Goal: Information Seeking & Learning: Learn about a topic

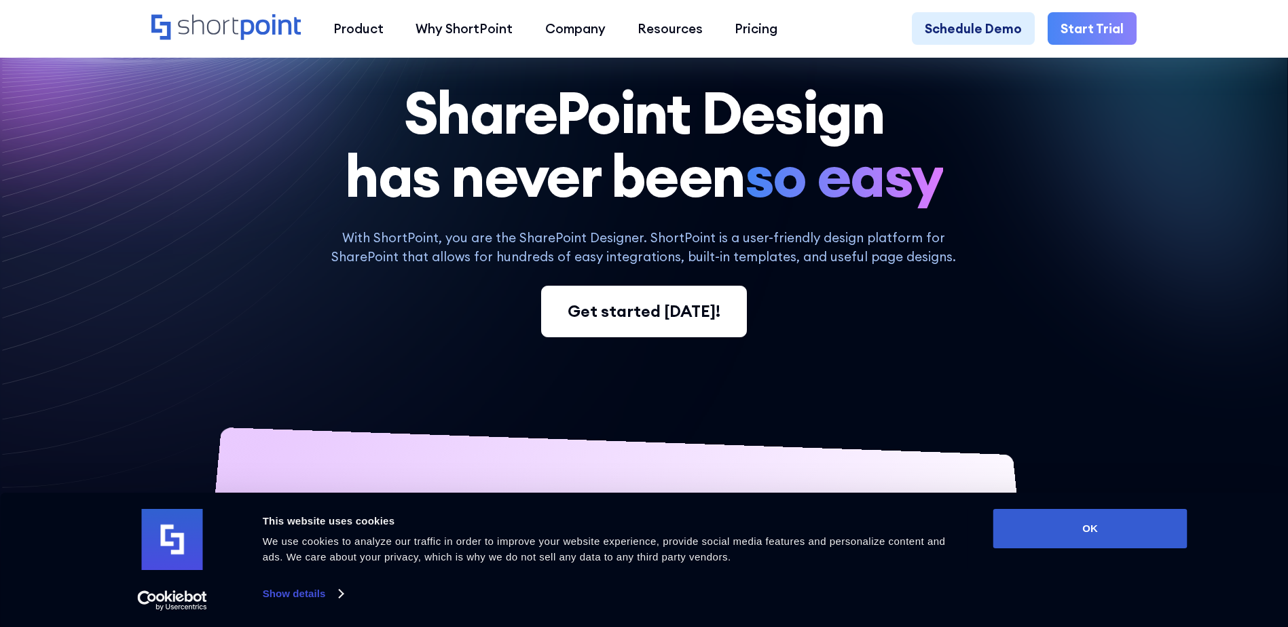
scroll to position [204, 0]
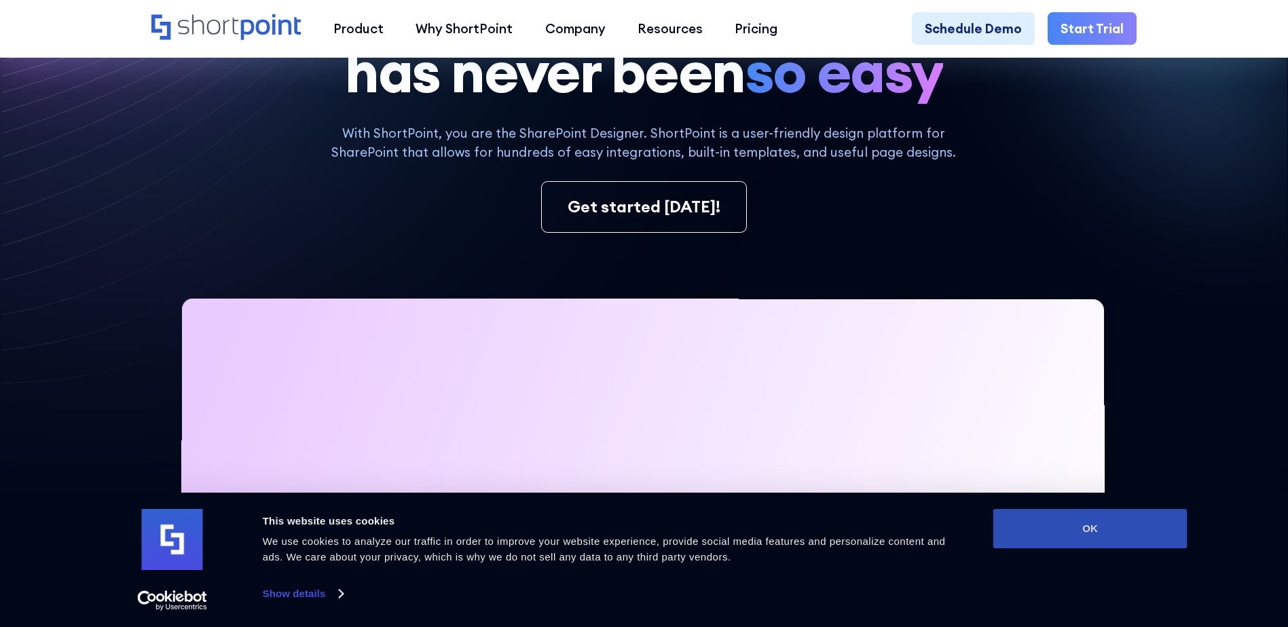
click at [1110, 528] on button "OK" at bounding box center [1090, 528] width 194 height 39
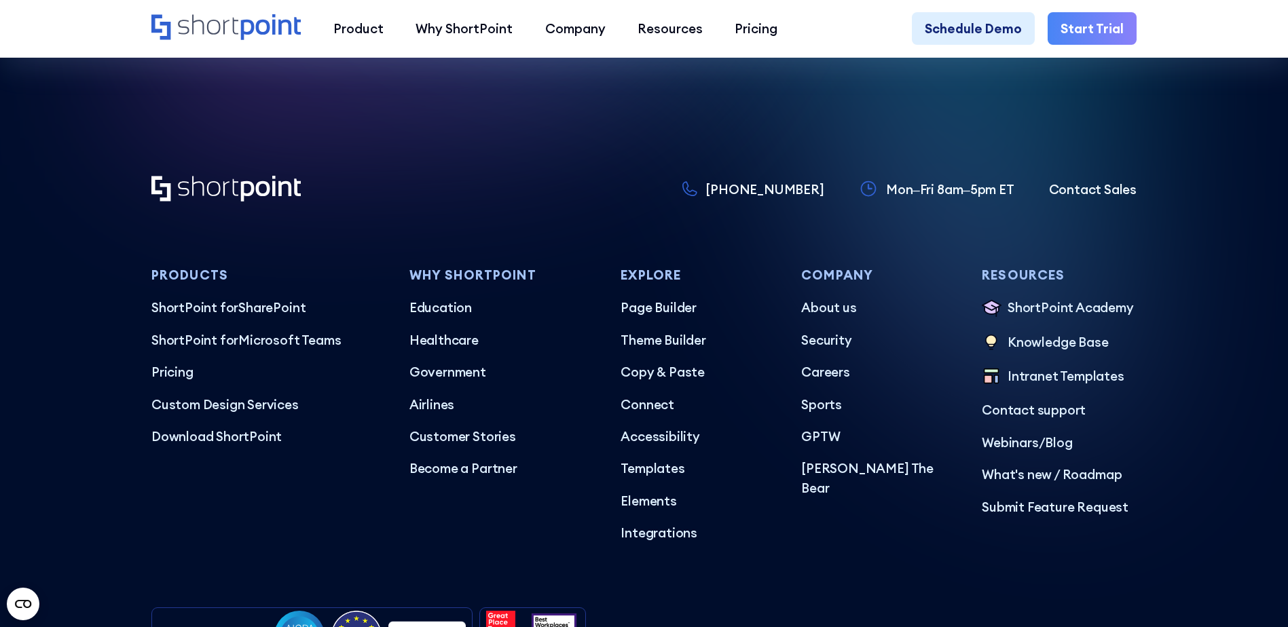
scroll to position [7945, 0]
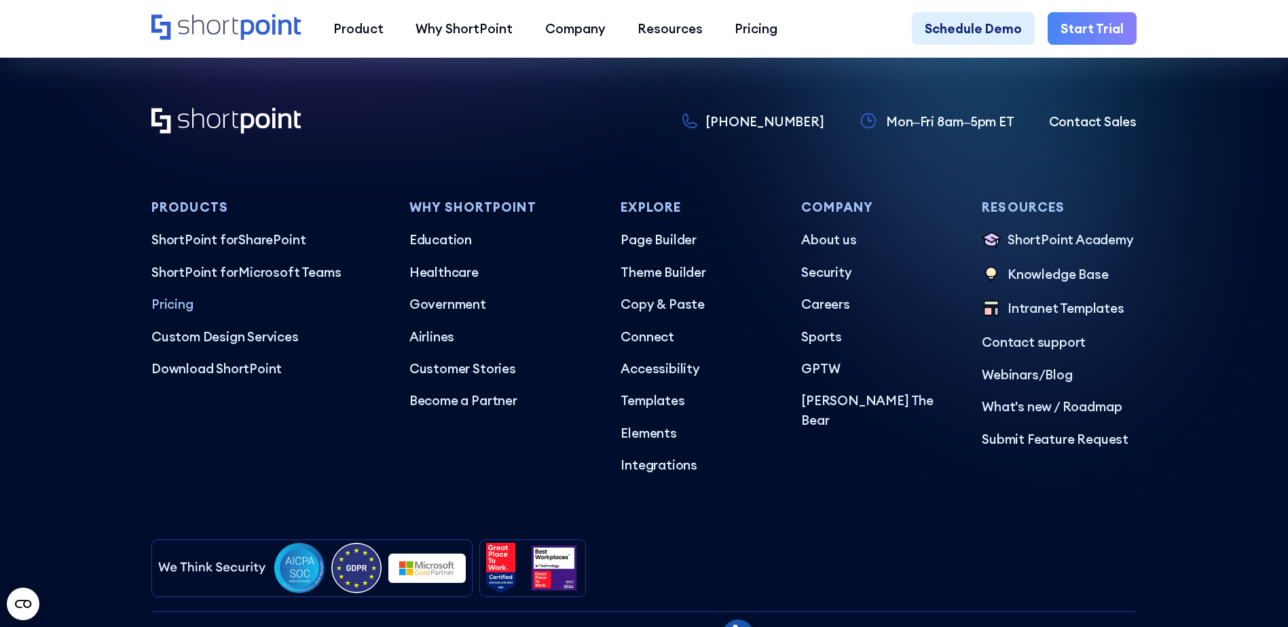
click at [166, 314] on p "Pricing" at bounding box center [267, 304] width 232 height 19
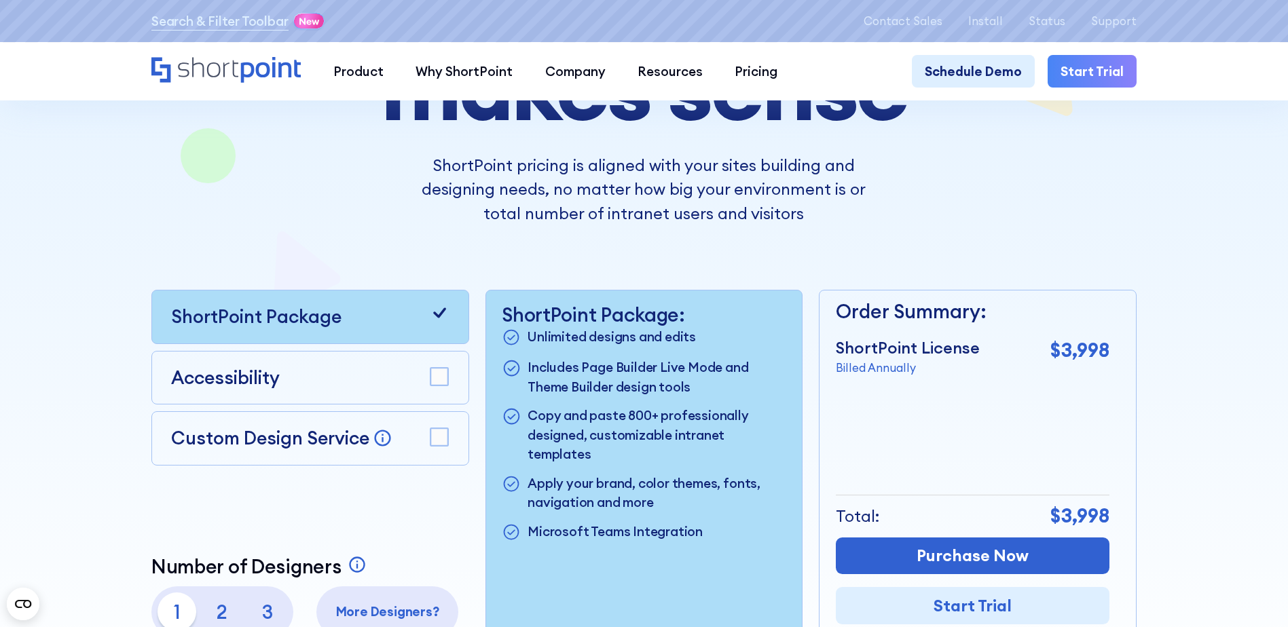
scroll to position [272, 0]
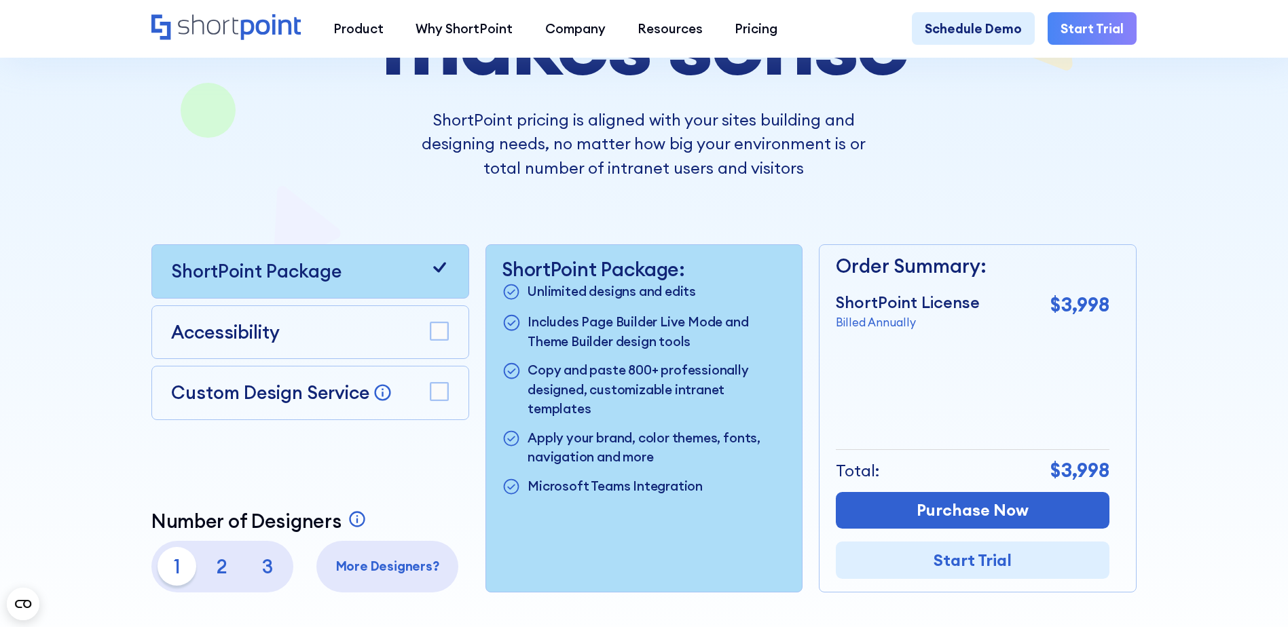
click at [261, 572] on p "3" at bounding box center [267, 566] width 39 height 39
click at [372, 547] on div "Number of Designers A ShortPoint Designer is an individual who will use ShortPo…" at bounding box center [310, 551] width 318 height 83
click at [376, 554] on div "More Designers?" at bounding box center [387, 567] width 142 height 52
click at [381, 563] on div "More Designers?" at bounding box center [387, 567] width 142 height 52
click at [438, 335] on rect at bounding box center [440, 332] width 18 height 18
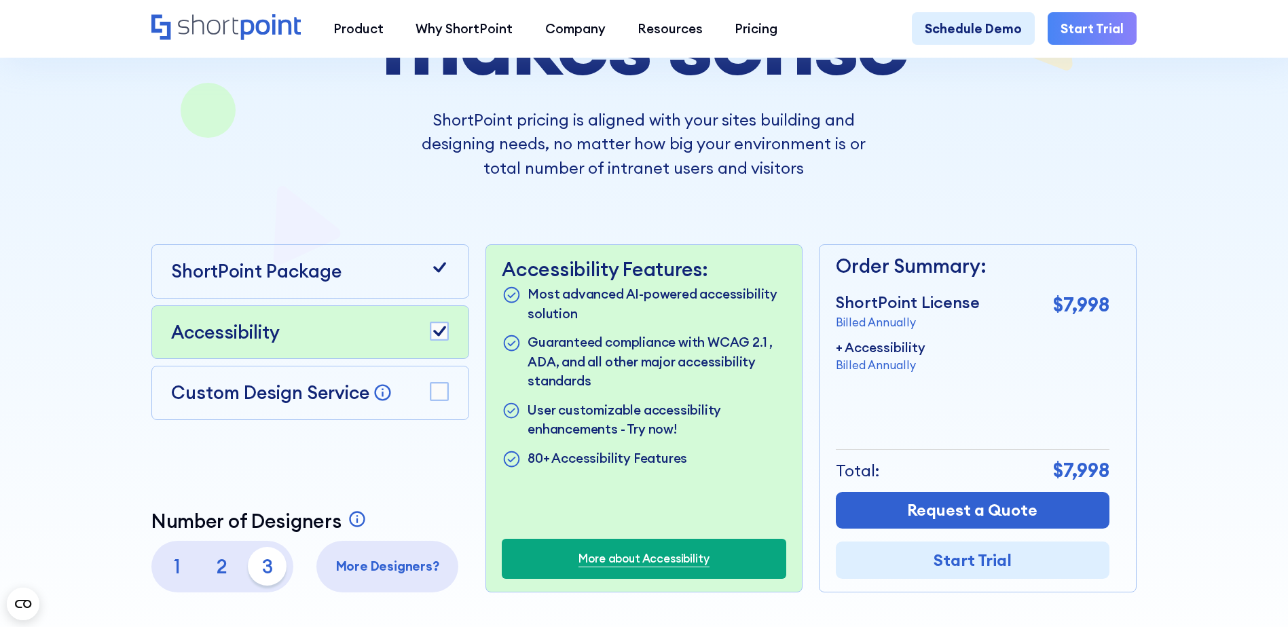
click at [435, 400] on rect at bounding box center [440, 392] width 18 height 18
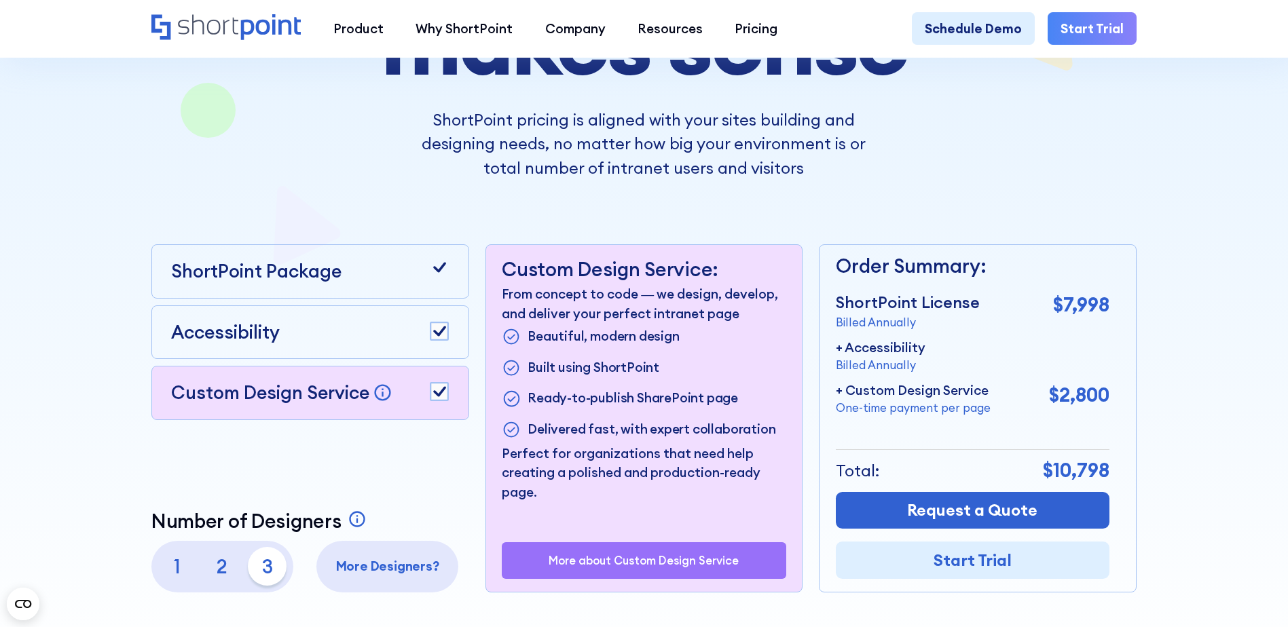
click at [435, 397] on icon at bounding box center [439, 392] width 13 height 10
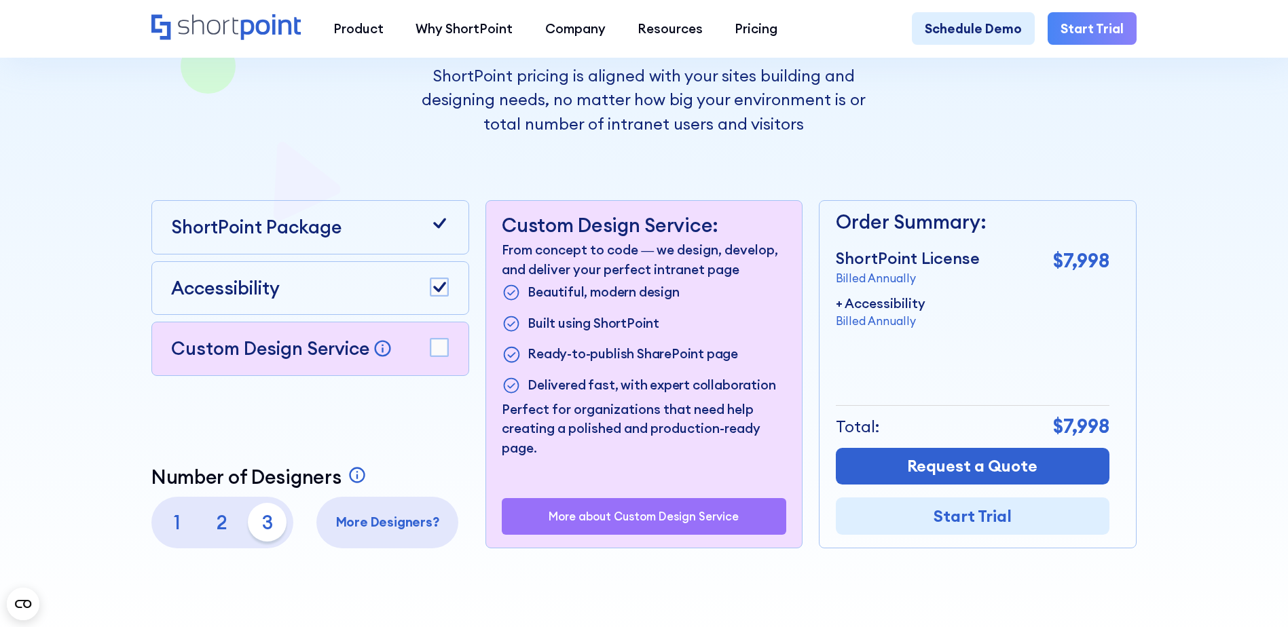
scroll to position [340, 0]
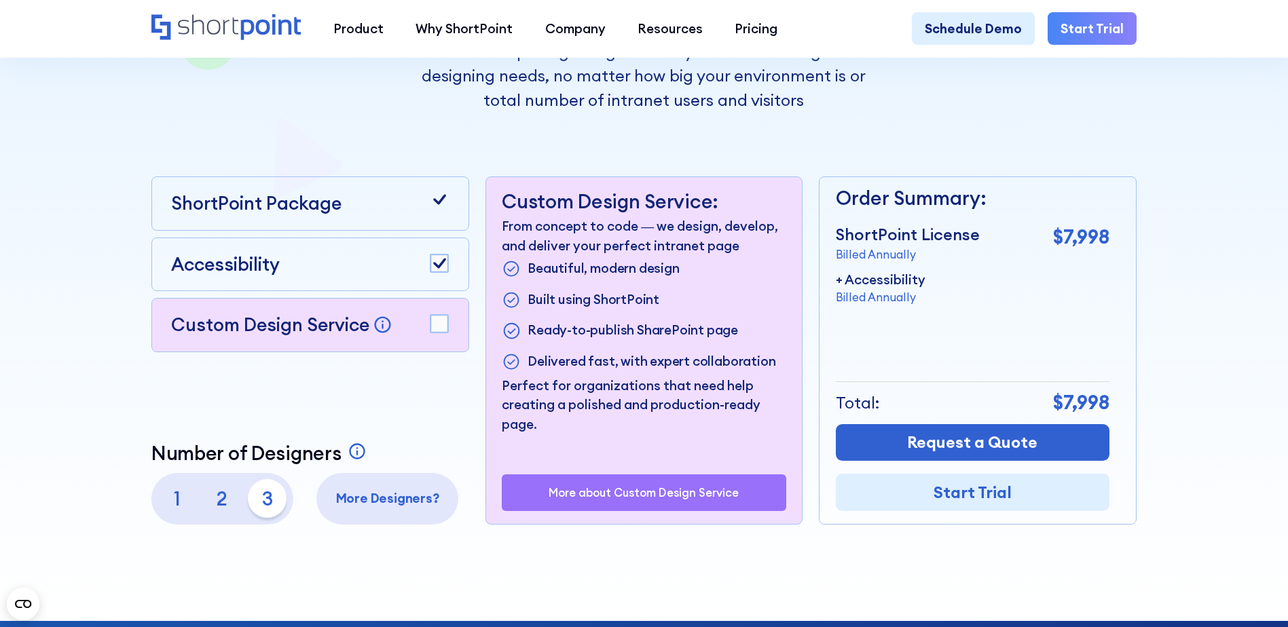
click at [367, 257] on div "Accessibility" at bounding box center [310, 264] width 278 height 27
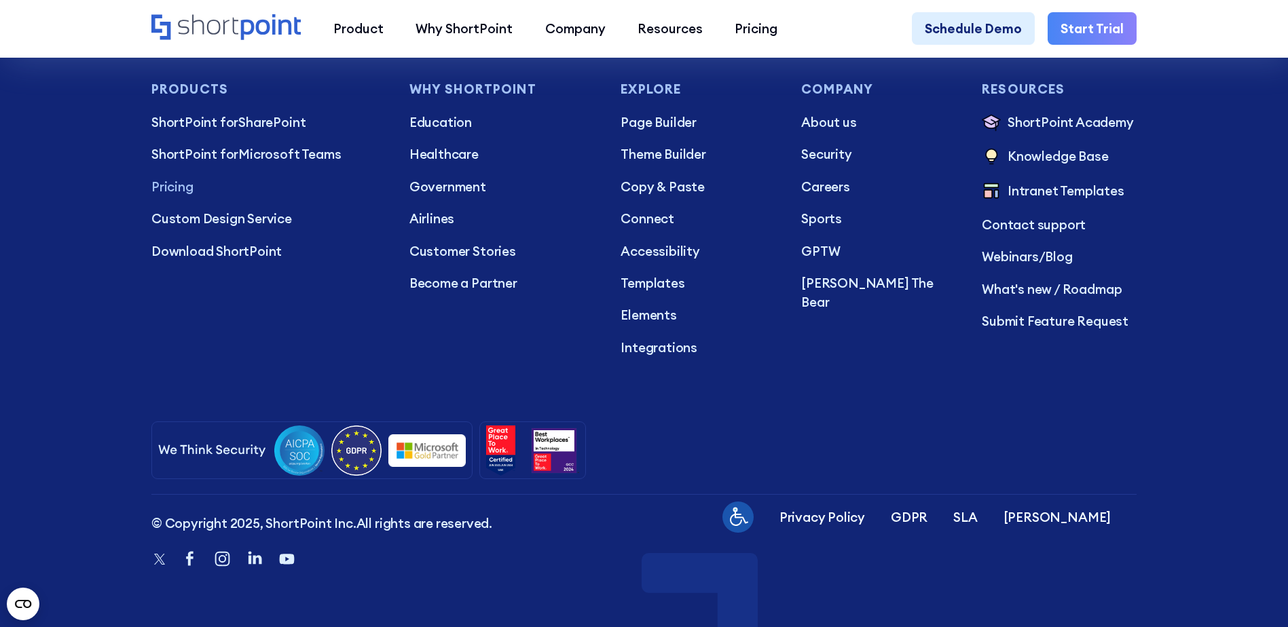
scroll to position [4083, 0]
